Goal: Browse casually: Explore the website without a specific task or goal

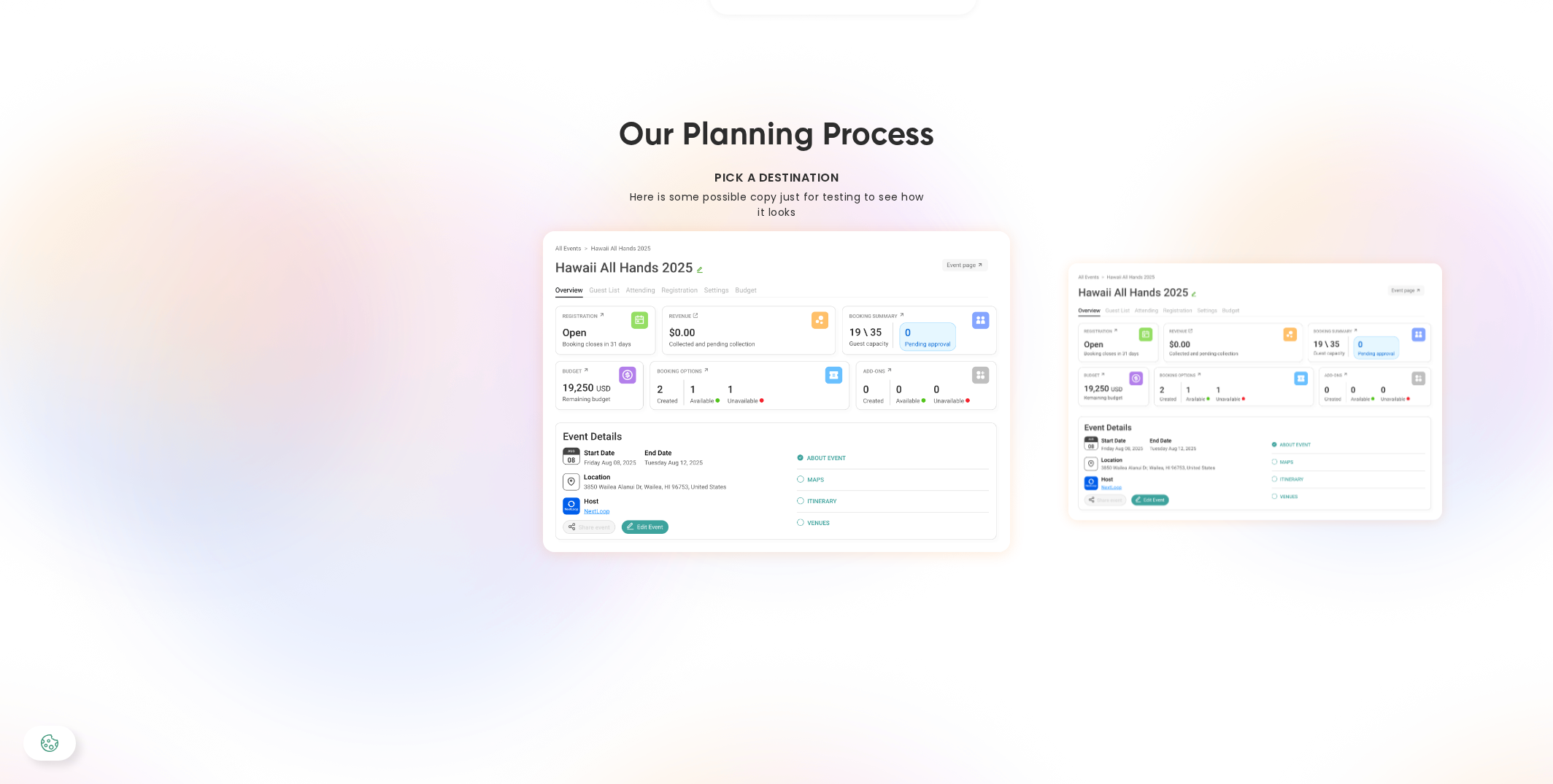
scroll to position [2033, 0]
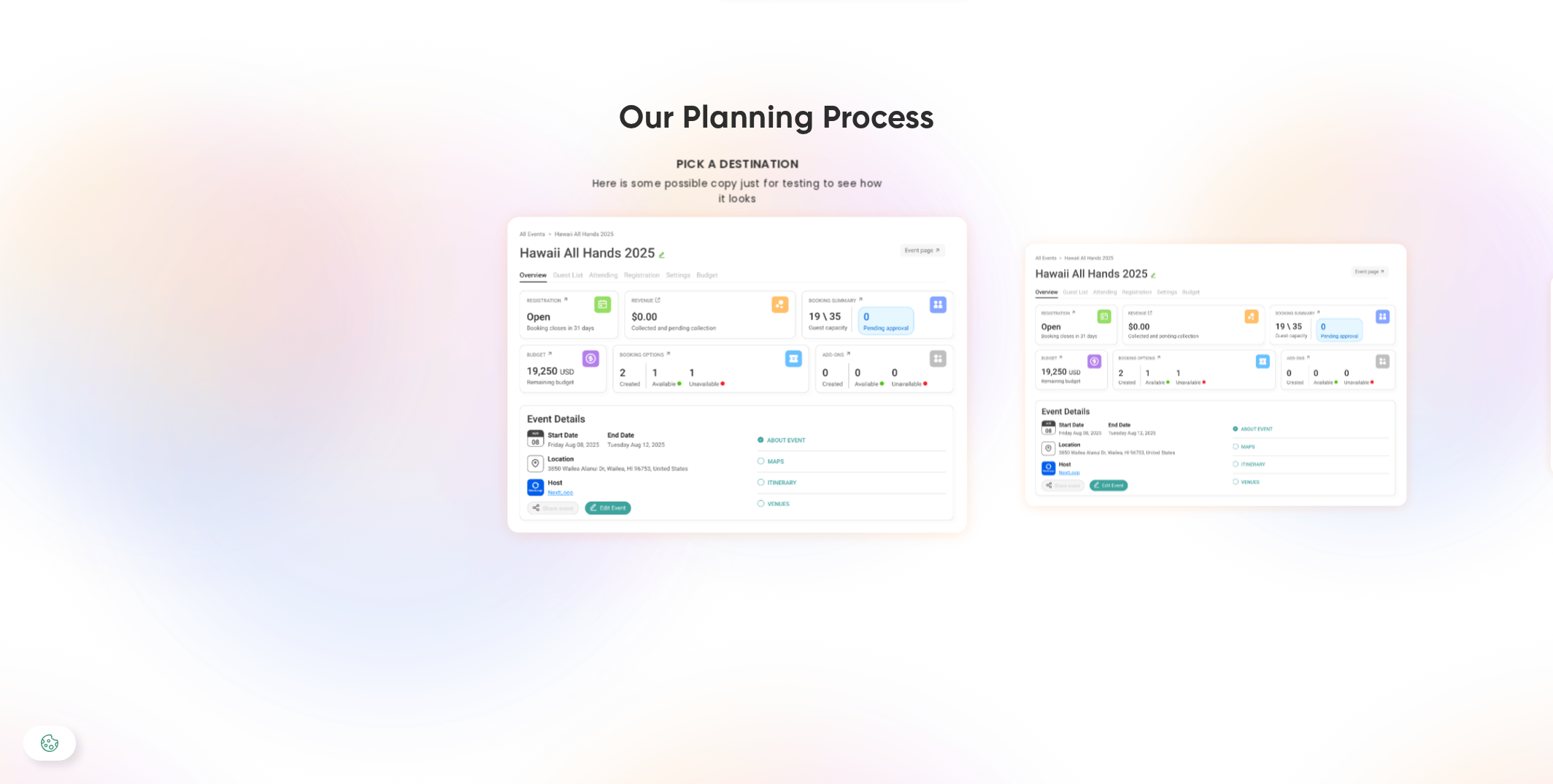
click at [1260, 353] on img "2 / 4" at bounding box center [1216, 374] width 381 height 262
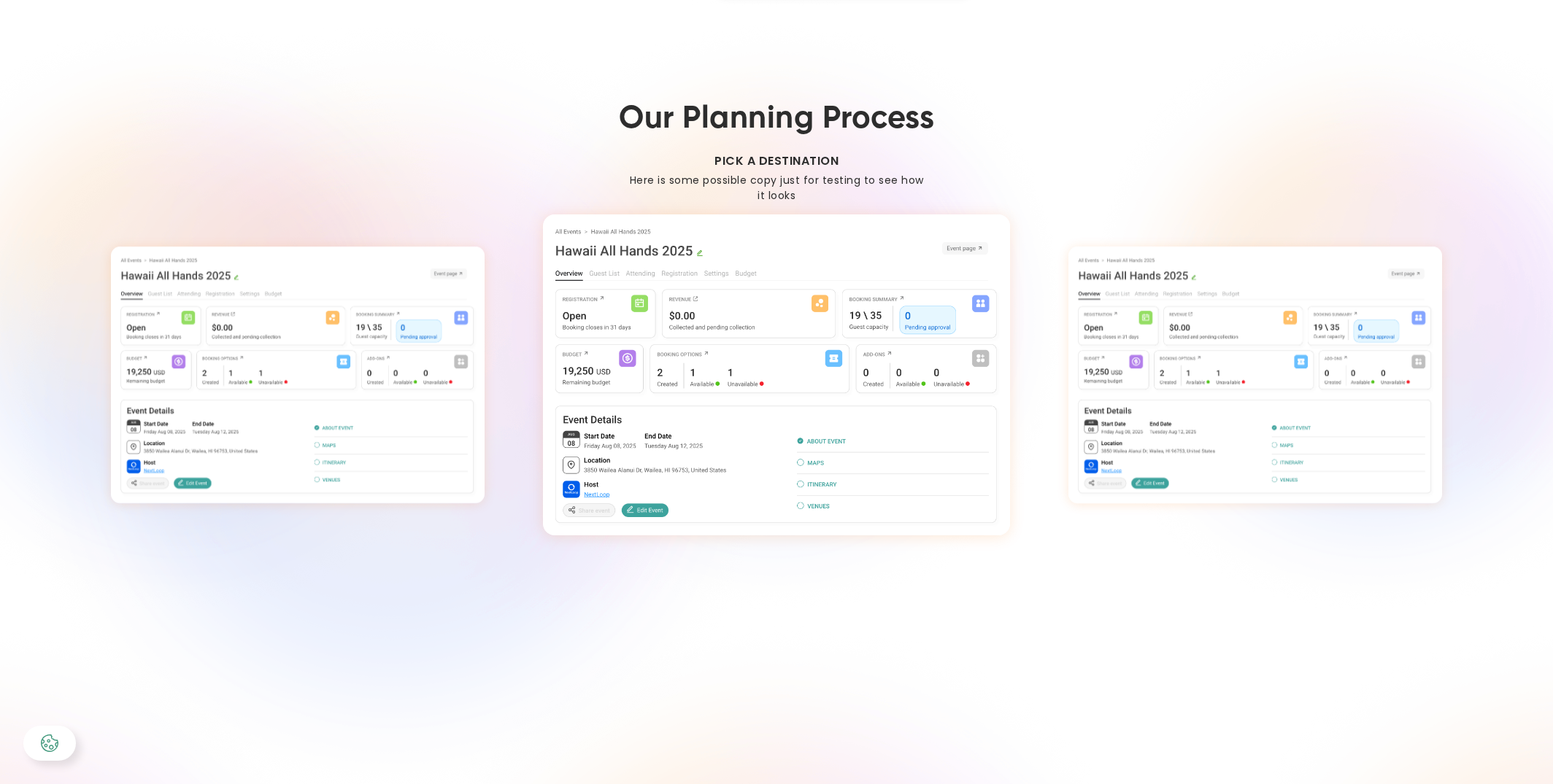
click at [1131, 363] on img "3 / 4" at bounding box center [1255, 374] width 374 height 256
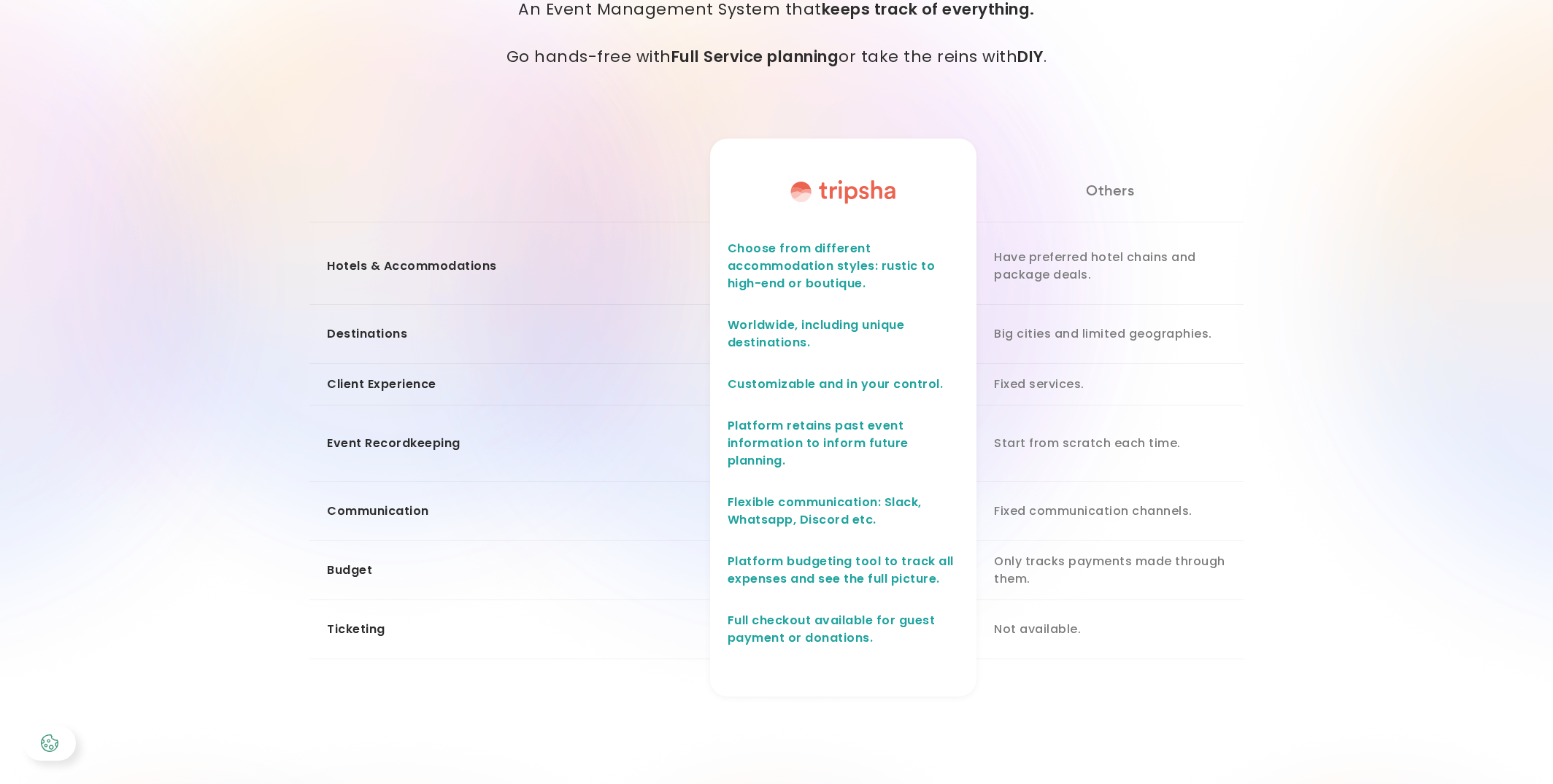
scroll to position [0, 0]
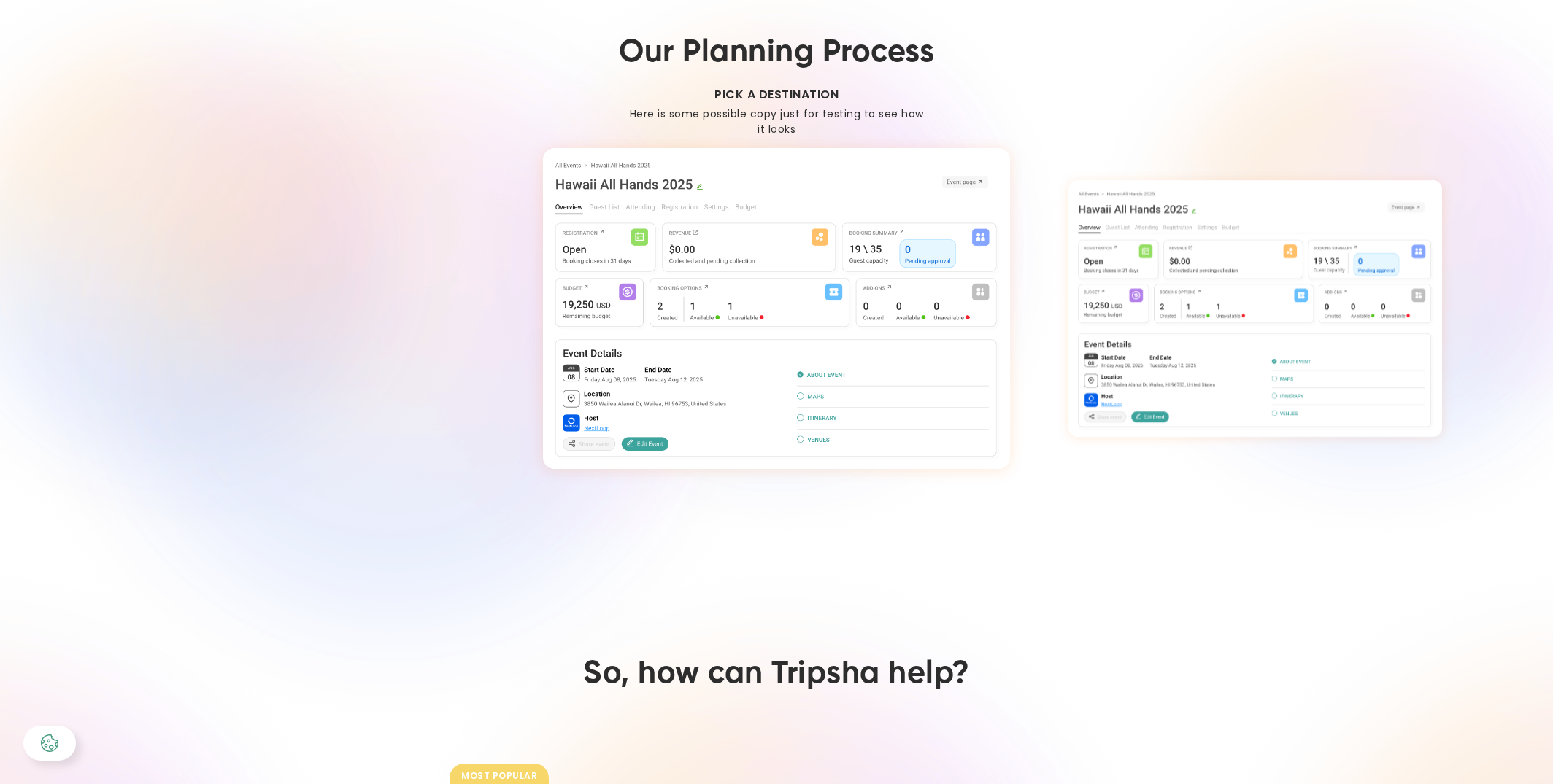
scroll to position [1993, 0]
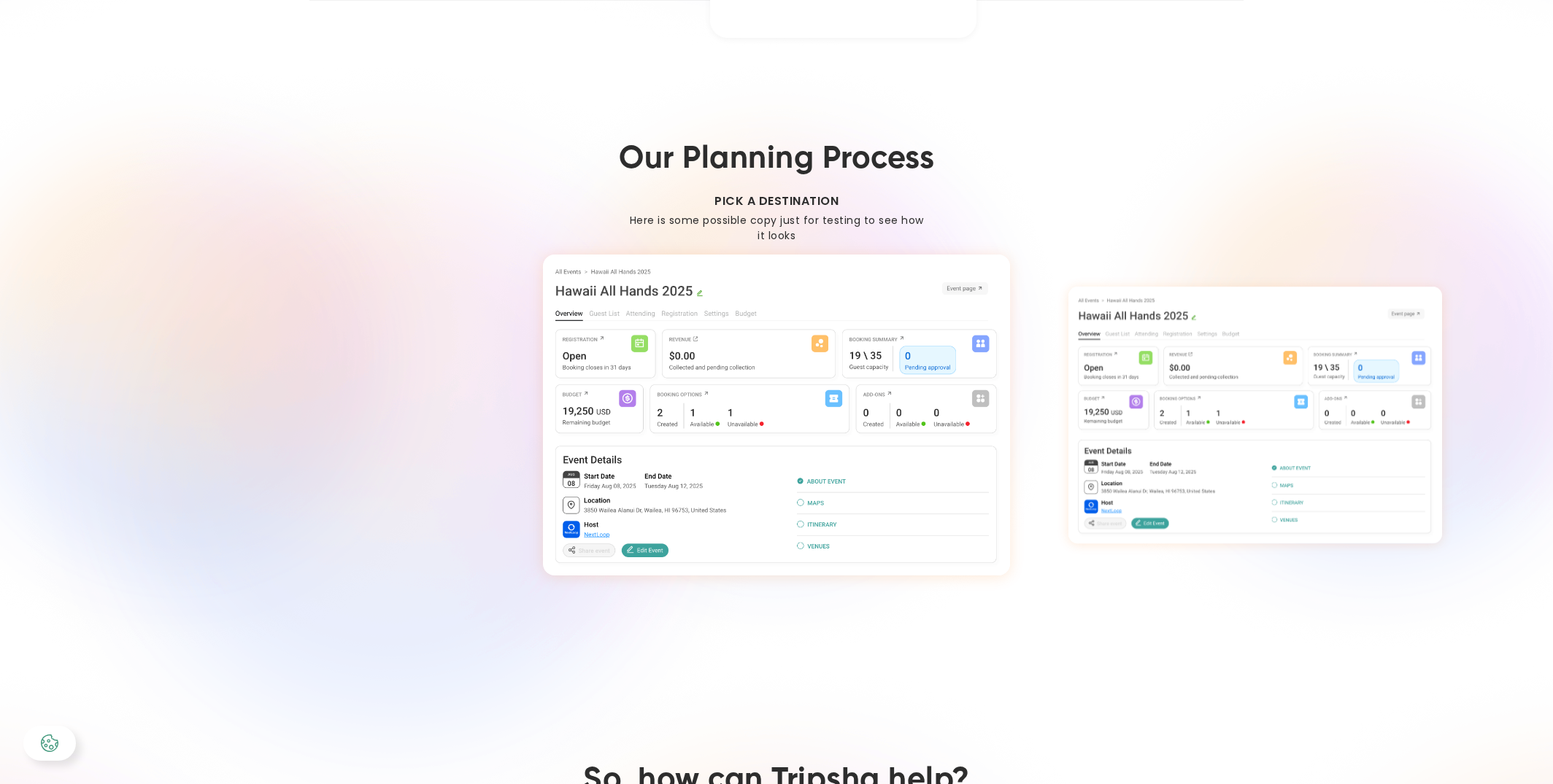
click at [1244, 343] on img "2 / 4" at bounding box center [1255, 414] width 374 height 256
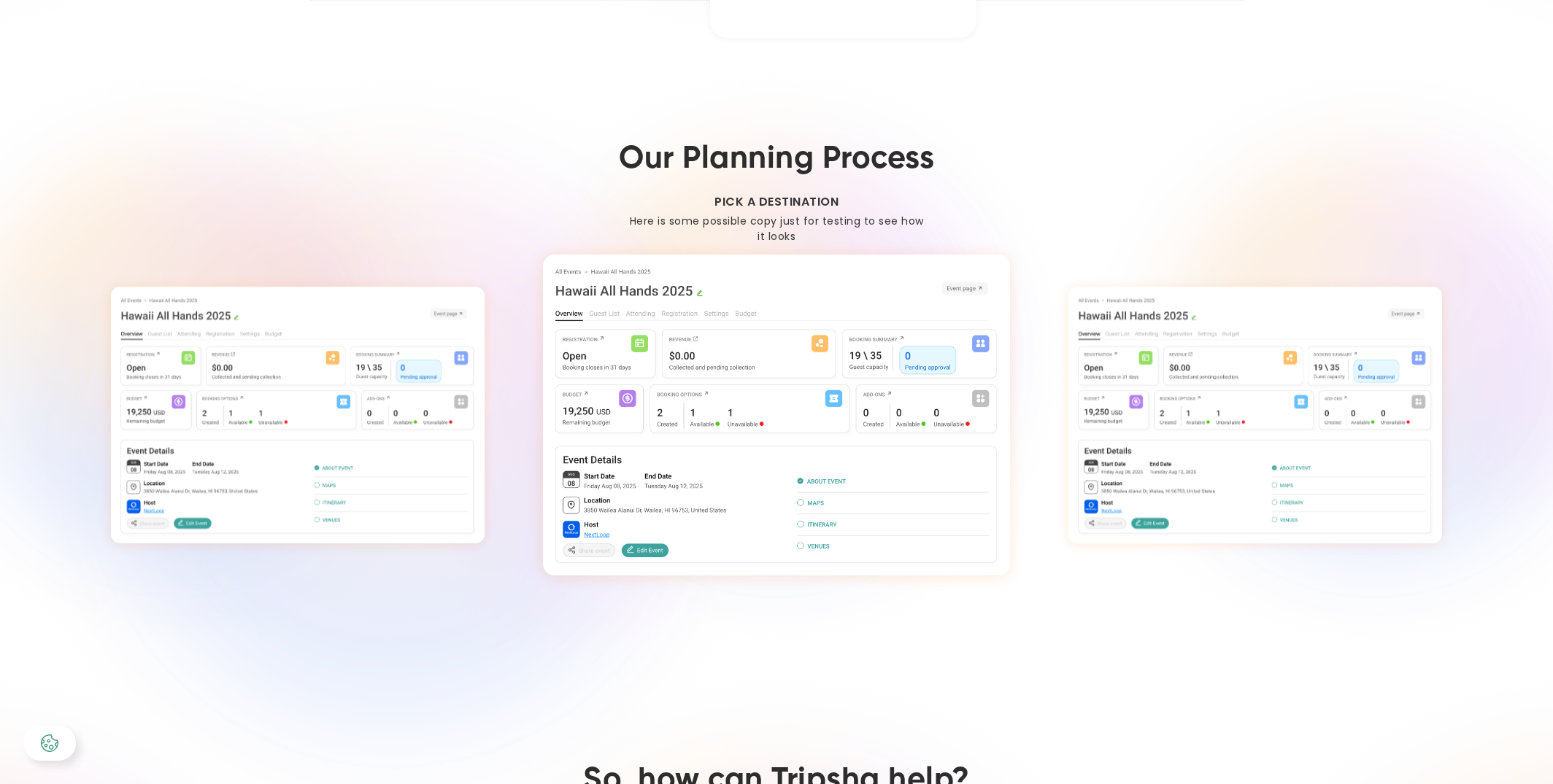
click at [1277, 377] on img "3 / 4" at bounding box center [1255, 414] width 374 height 256
click at [1249, 377] on img "4 / 4" at bounding box center [1255, 414] width 374 height 256
click at [1119, 380] on img "4 / 4" at bounding box center [1255, 414] width 374 height 256
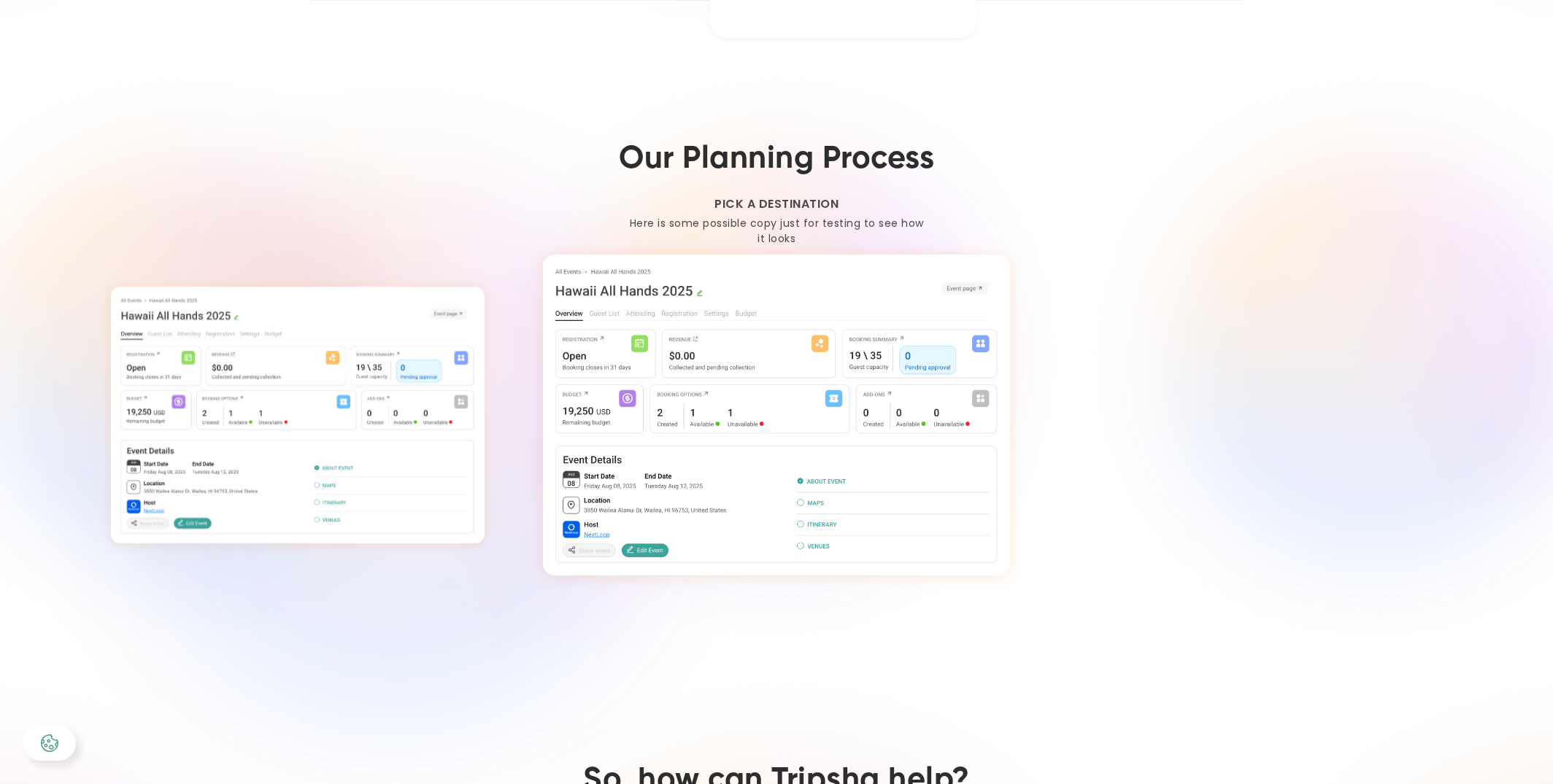
click at [883, 432] on img "4 / 4" at bounding box center [776, 415] width 467 height 321
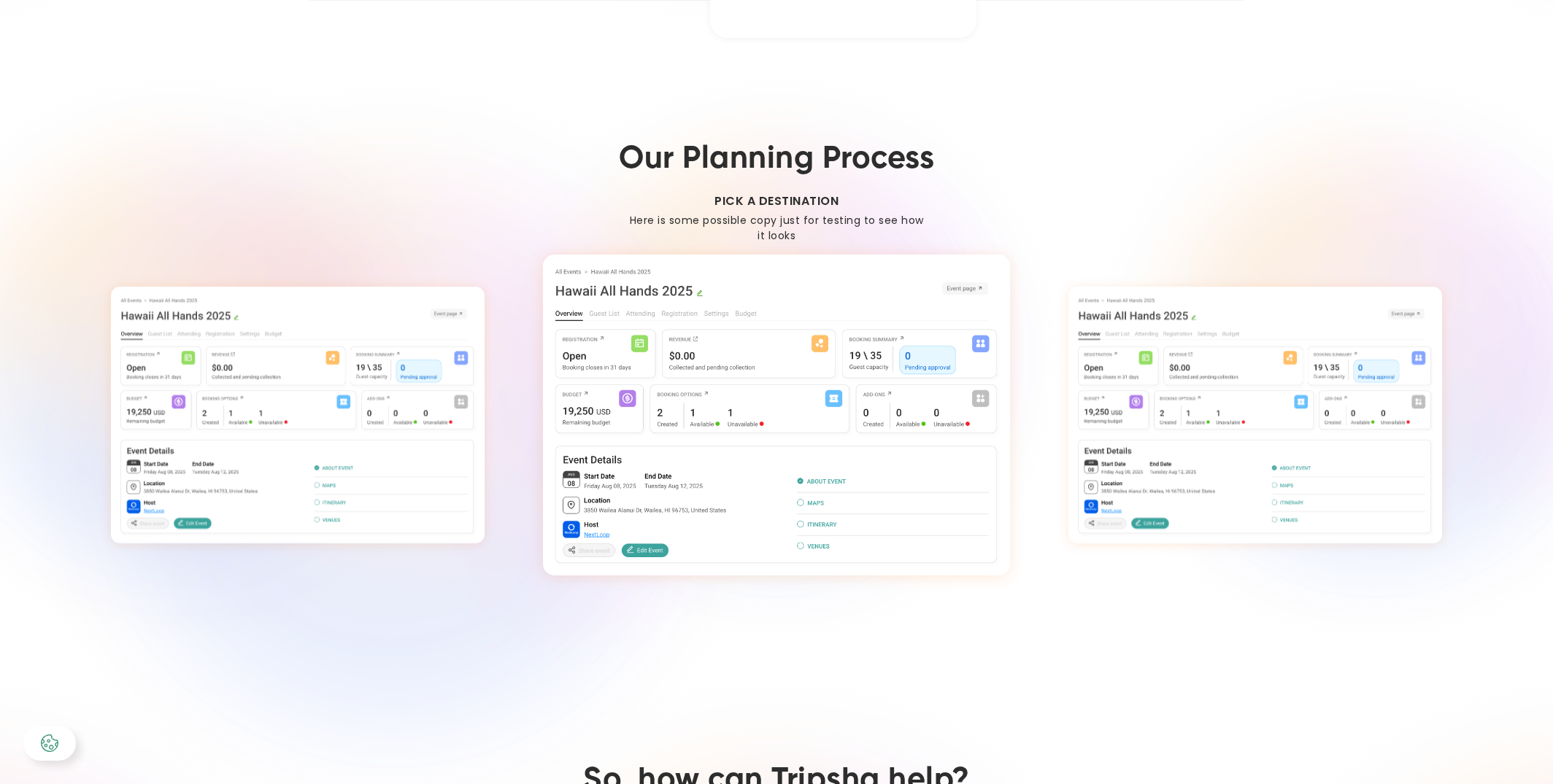
click at [1005, 422] on img "3 / 4" at bounding box center [776, 415] width 467 height 321
click at [895, 467] on img "2 / 4" at bounding box center [776, 415] width 467 height 321
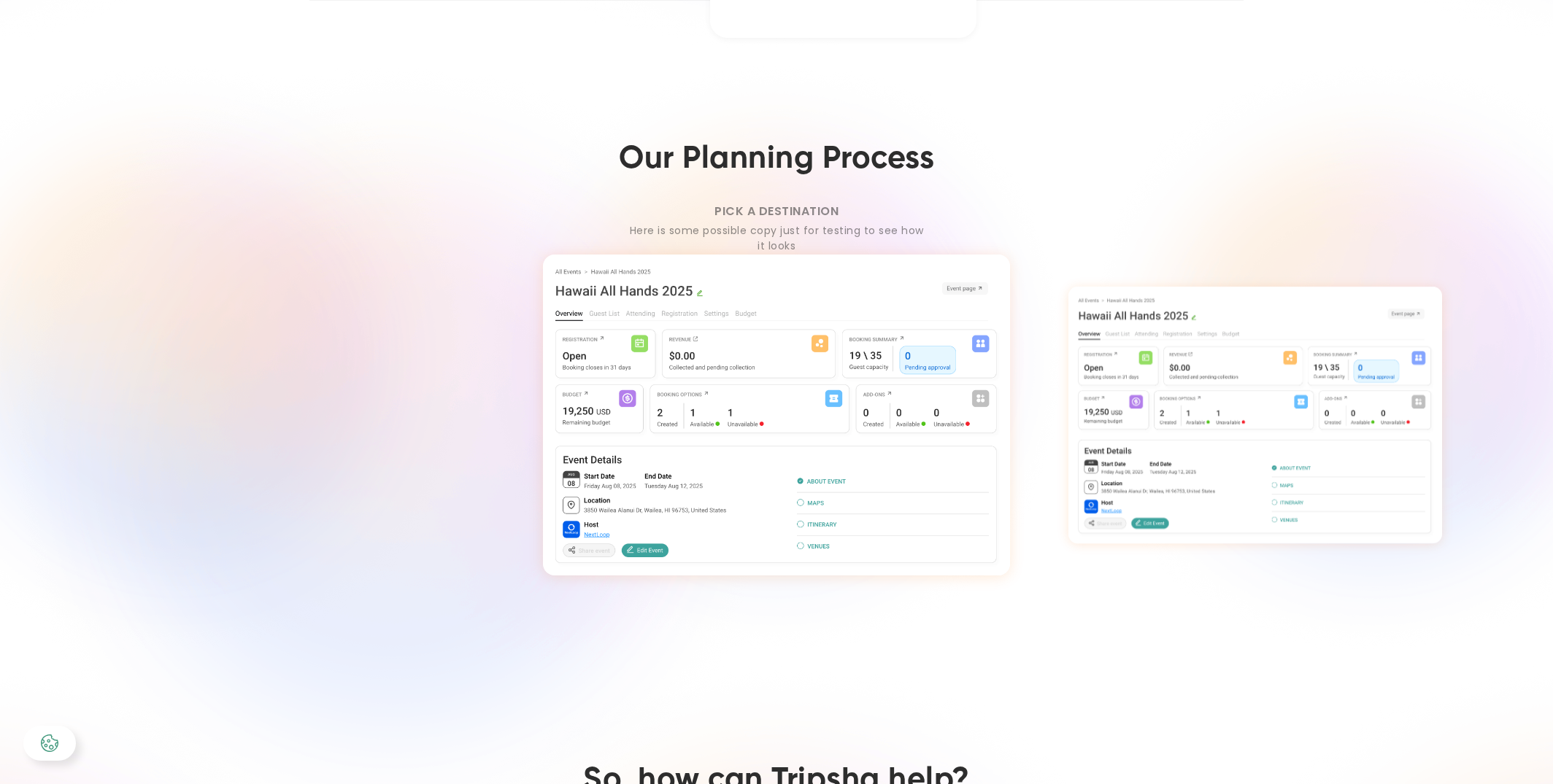
click at [996, 454] on img "1 / 4" at bounding box center [776, 415] width 467 height 321
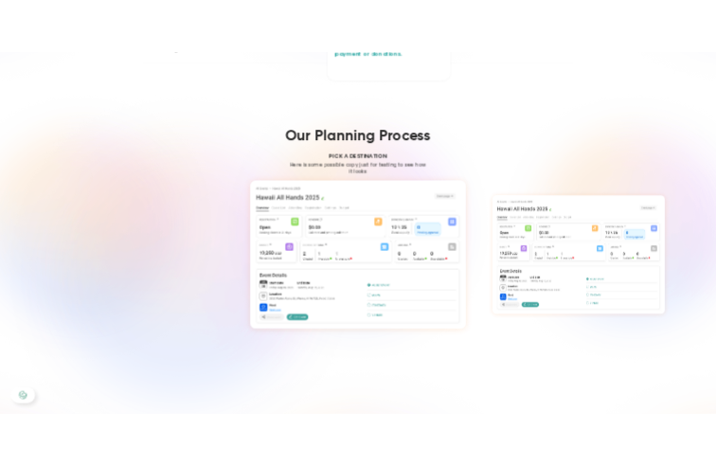
scroll to position [2552, 0]
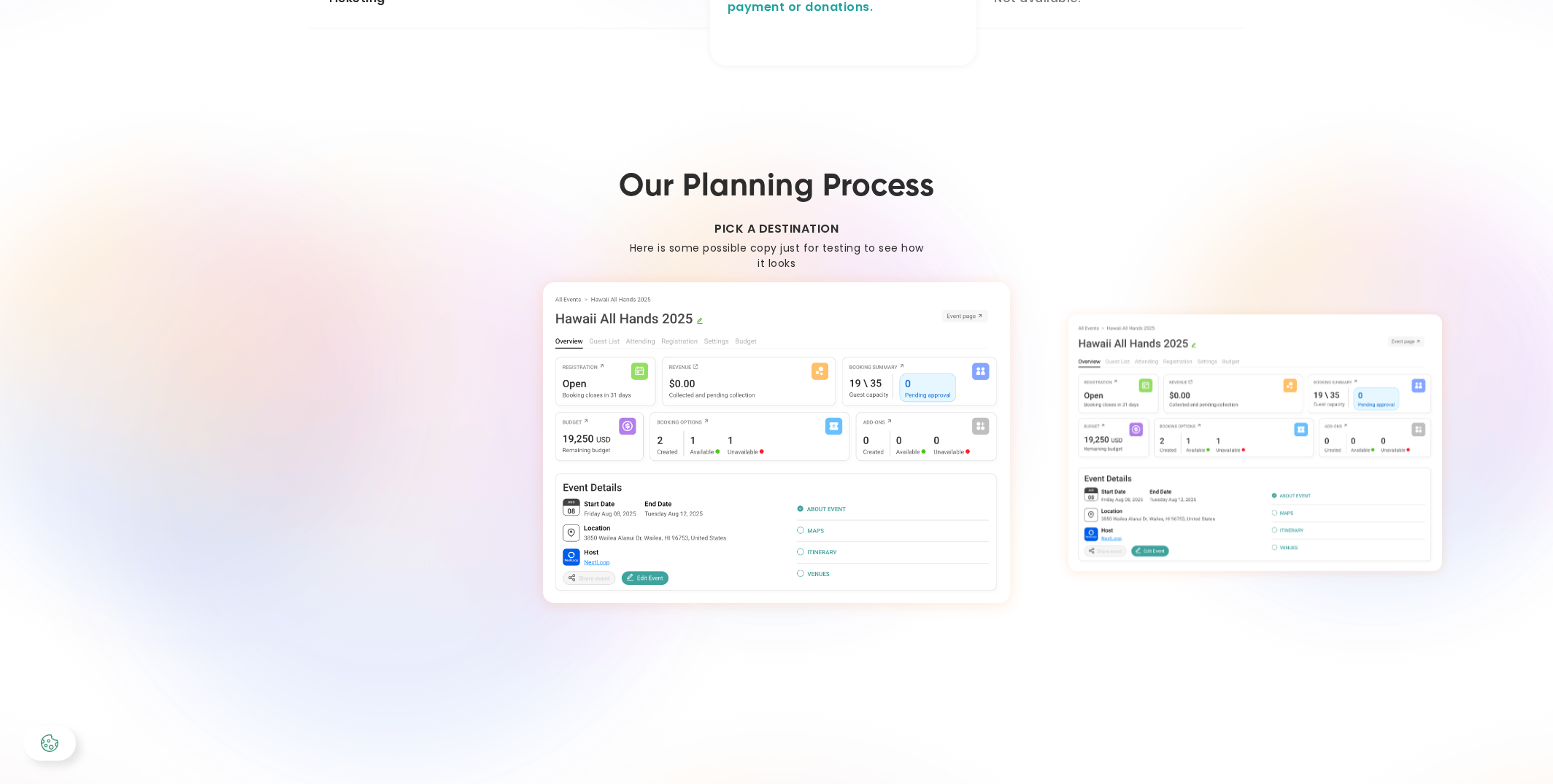
click at [847, 317] on img "1 / 4" at bounding box center [776, 443] width 467 height 321
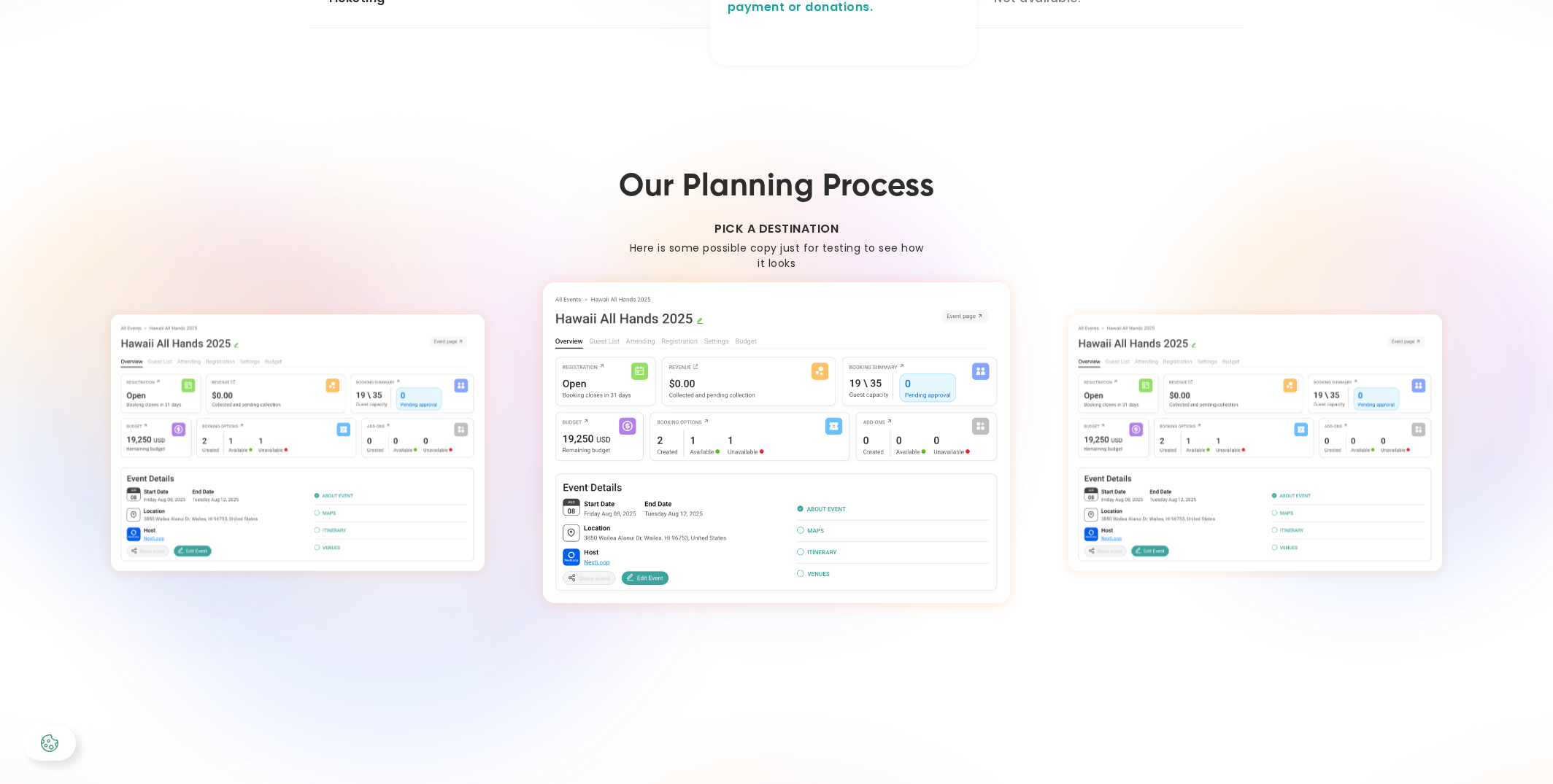
click at [814, 402] on img "2 / 4" at bounding box center [776, 443] width 467 height 321
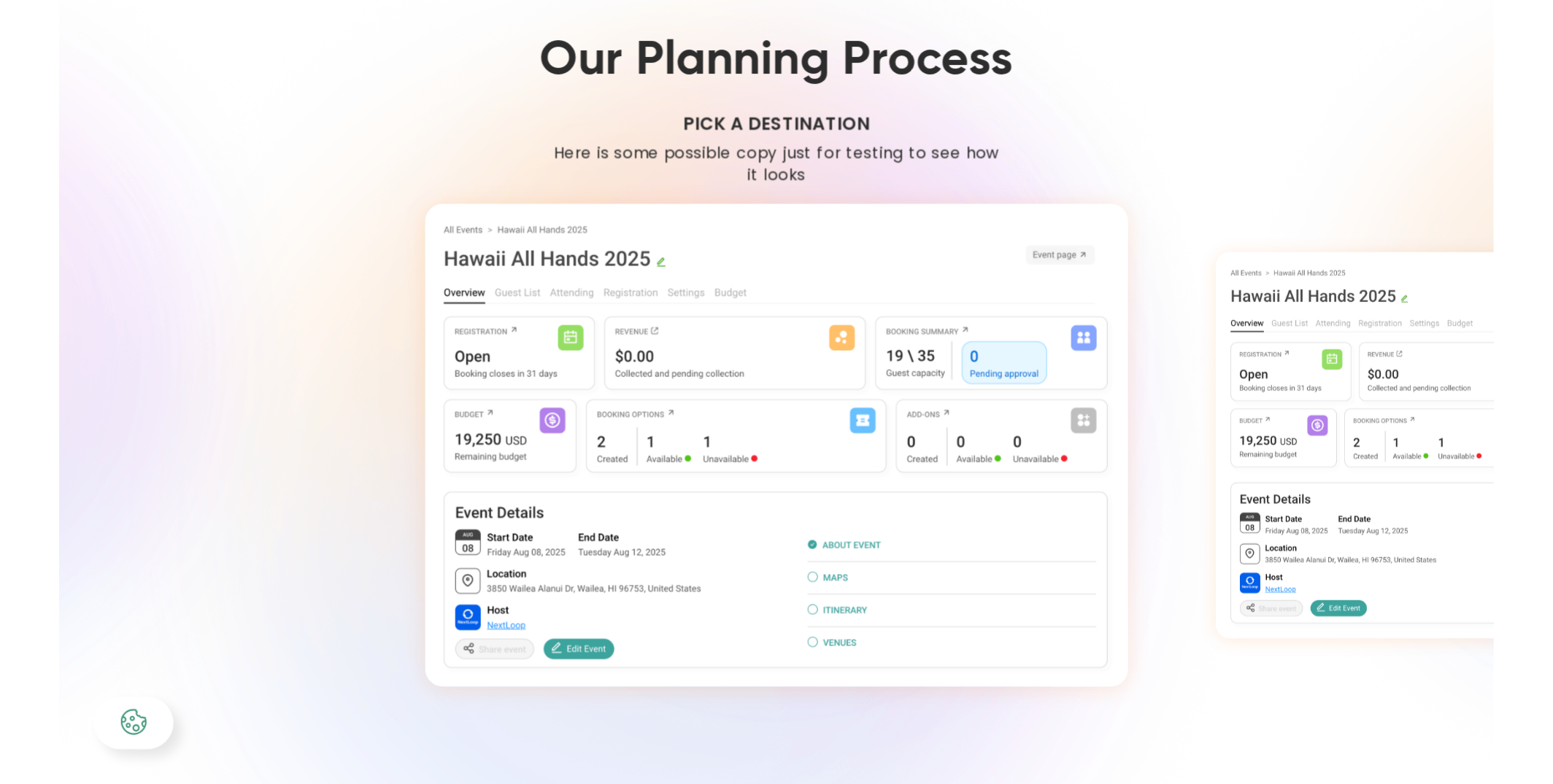
scroll to position [2156, 0]
